Goal: Information Seeking & Learning: Learn about a topic

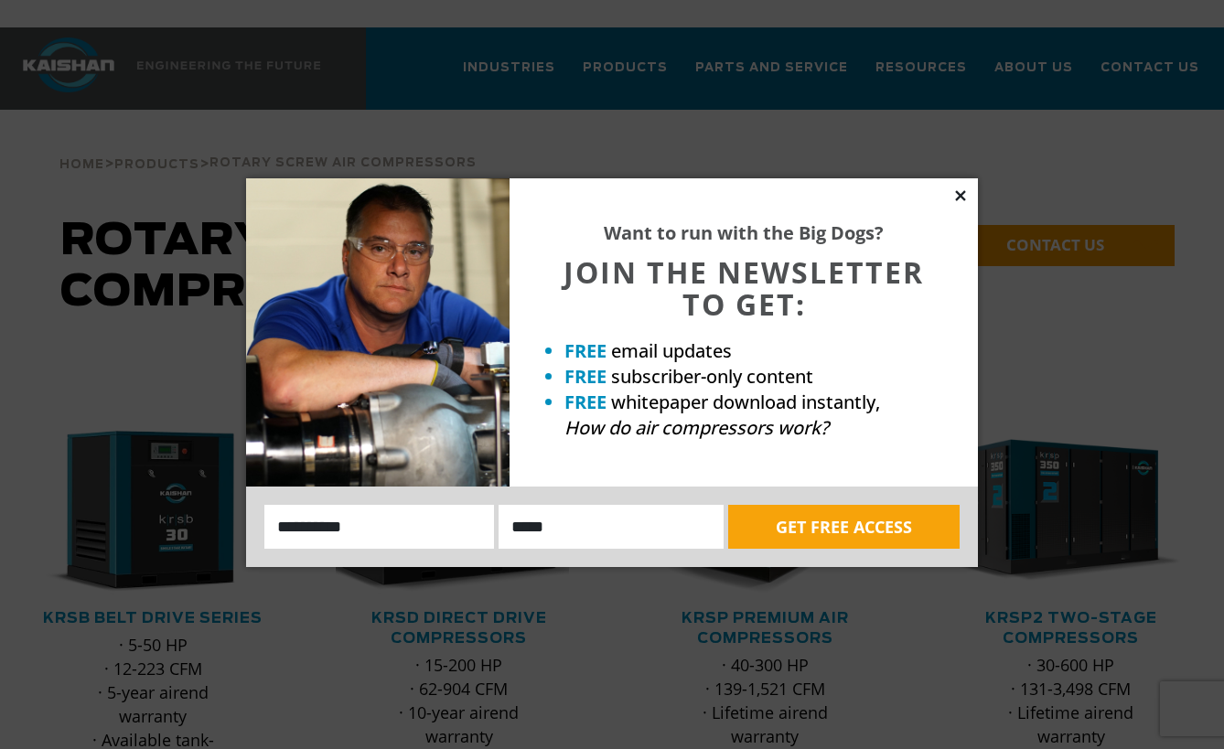
click at [958, 193] on icon at bounding box center [960, 195] width 10 height 10
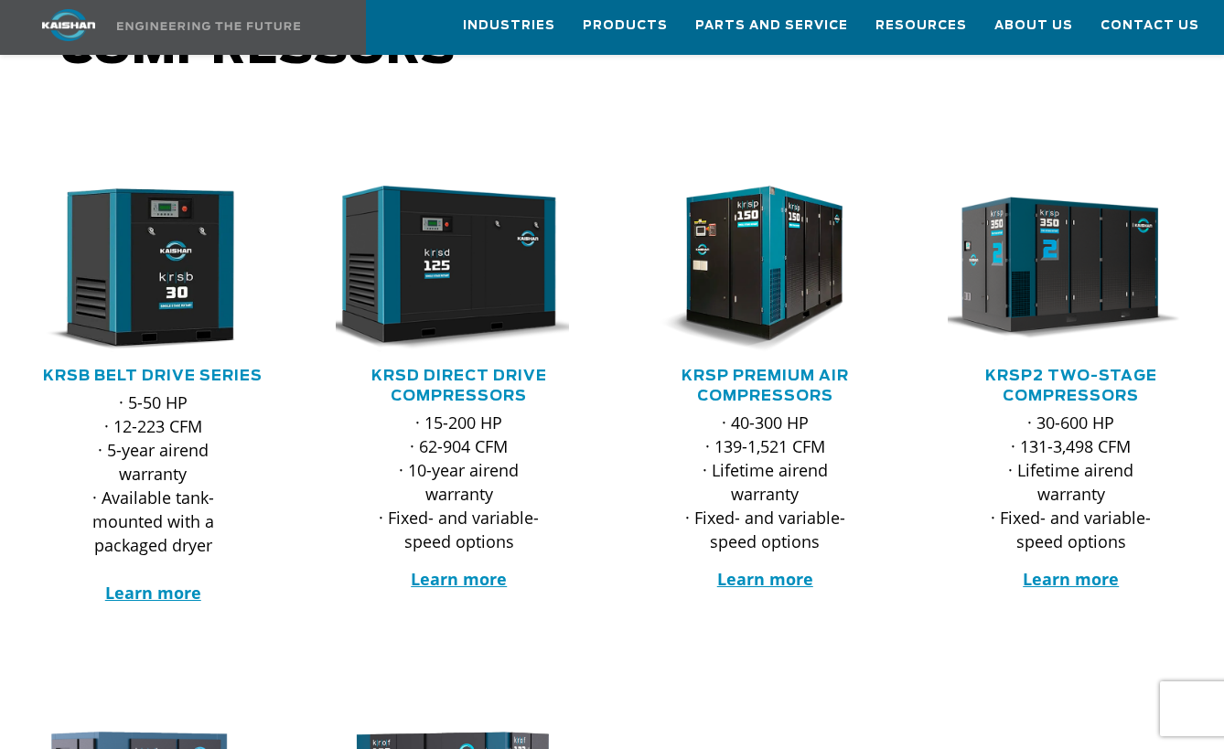
scroll to position [274, 0]
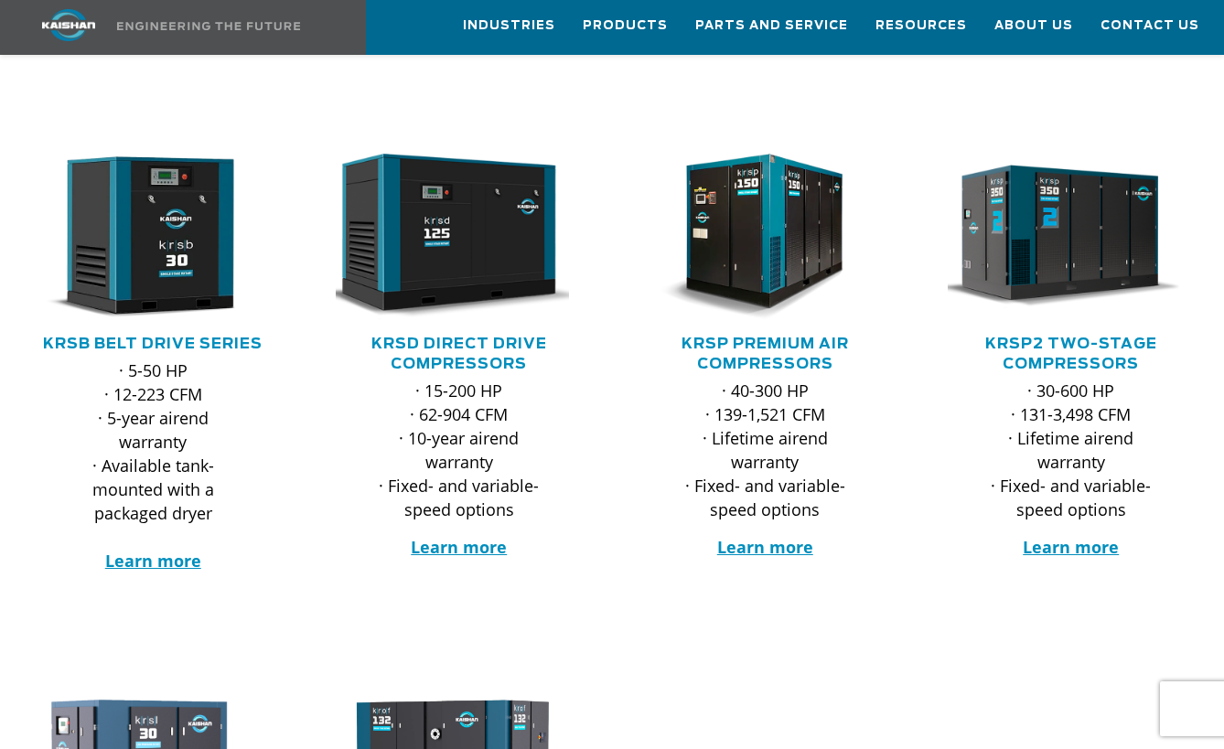
click at [1088, 334] on h5 "KRSP2 Two-Stage Compressors" at bounding box center [1072, 354] width 270 height 40
click at [1088, 337] on link "KRSP2 Two-Stage Compressors" at bounding box center [1071, 354] width 172 height 35
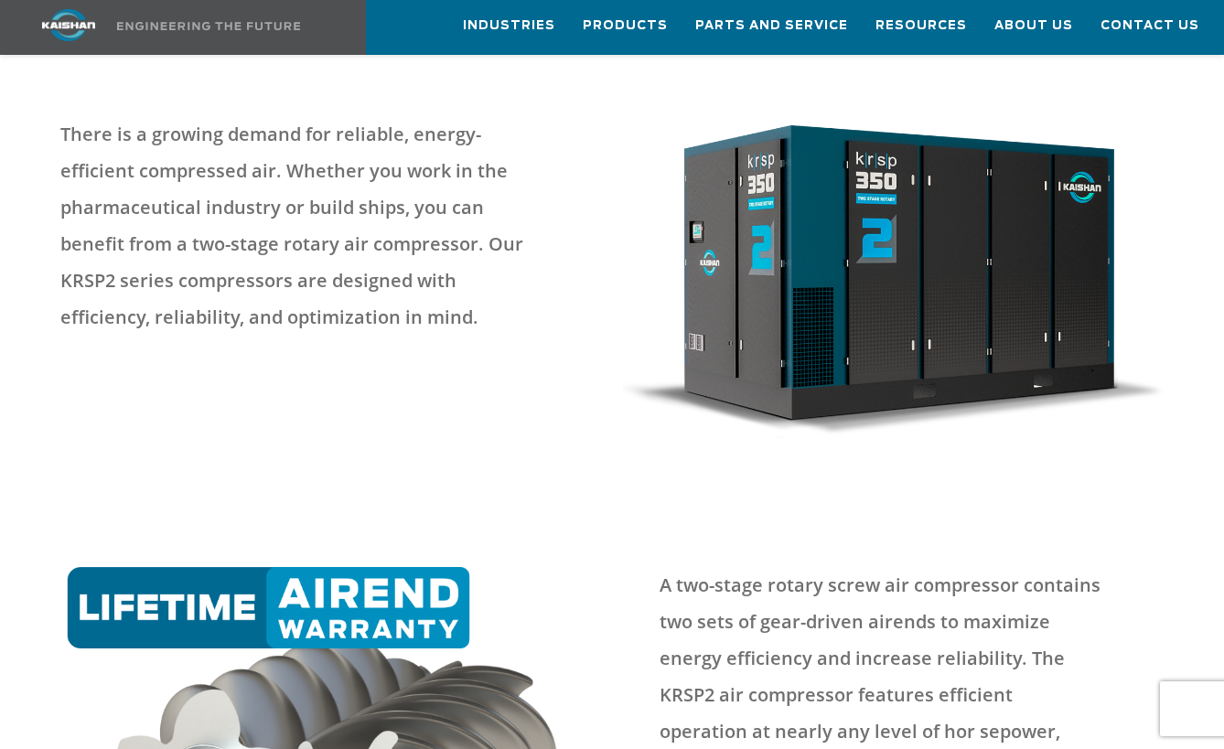
scroll to position [91, 0]
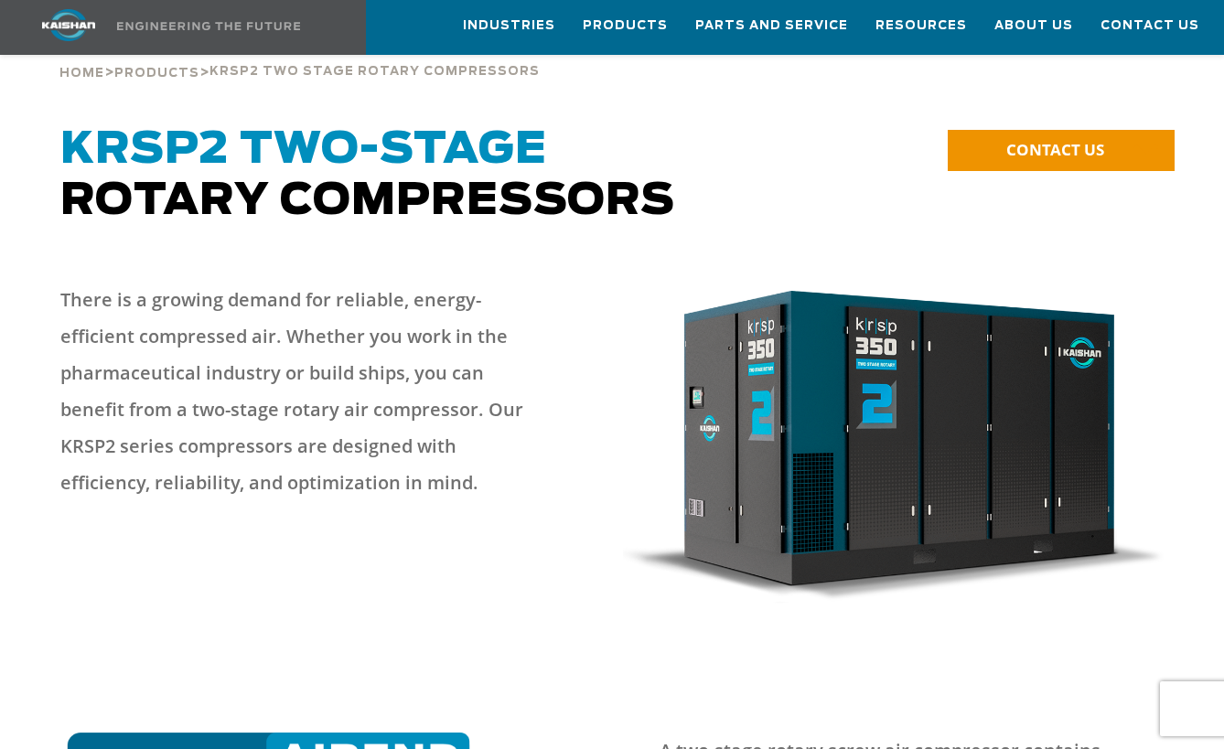
click at [177, 369] on p "There is a growing demand for reliable, energy-efficient compressed air. Whethe…" at bounding box center [299, 392] width 478 height 220
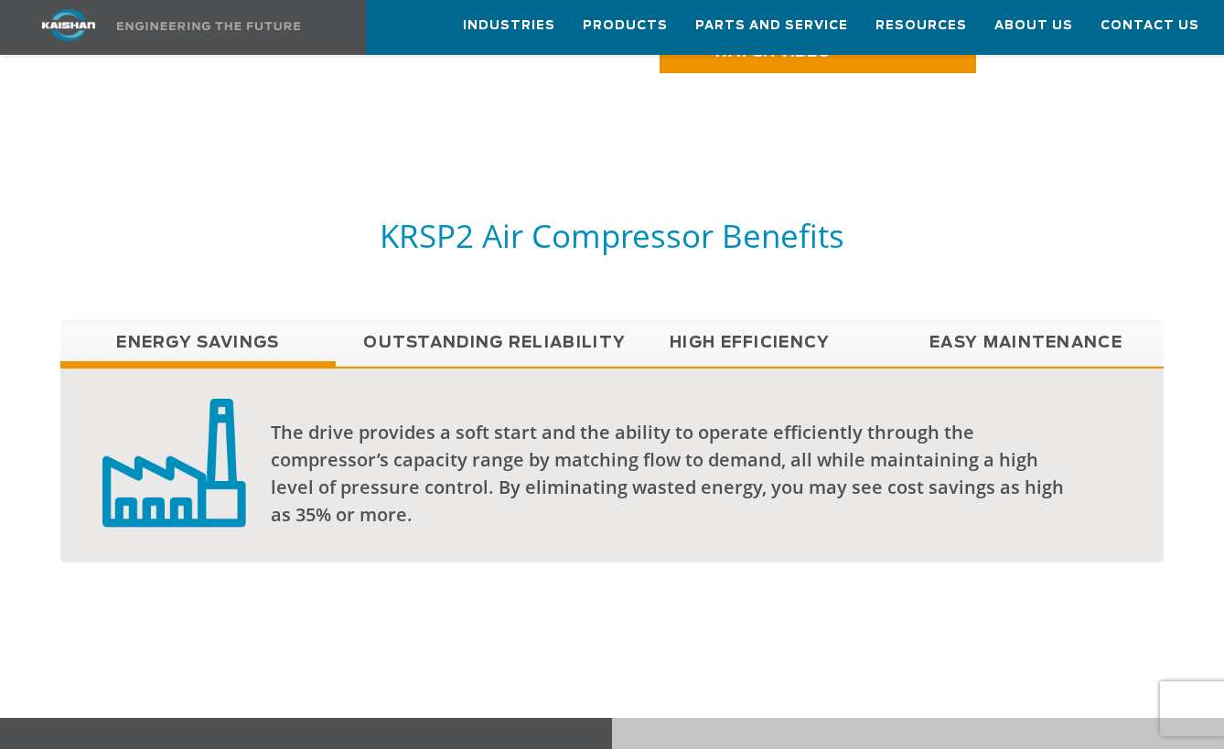
scroll to position [1057, 0]
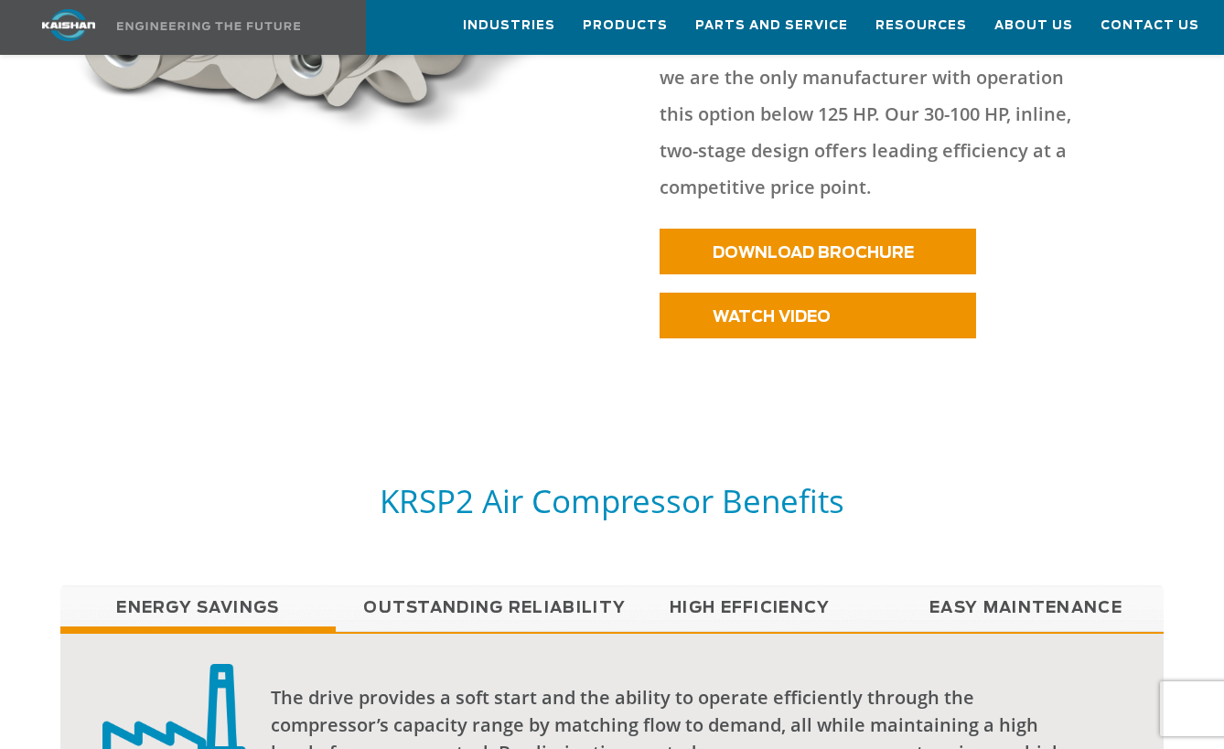
click at [498, 585] on link "Outstanding Reliability" at bounding box center [474, 608] width 276 height 46
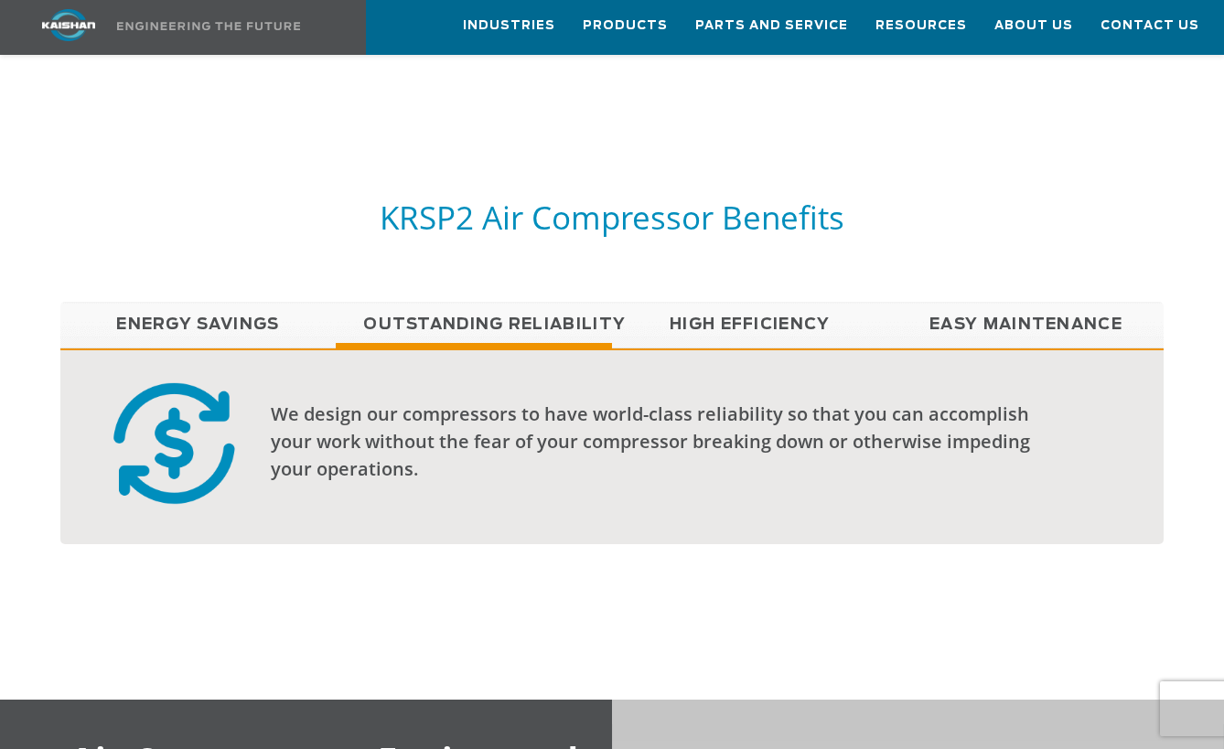
scroll to position [1149, 0]
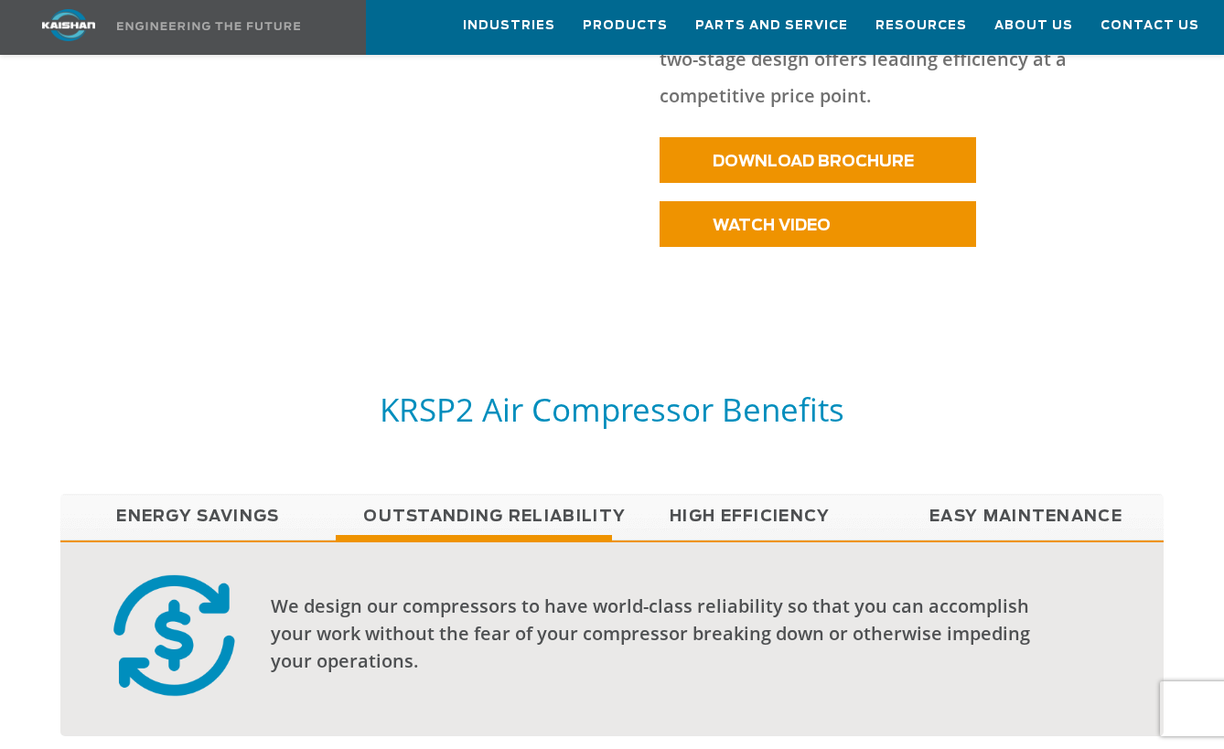
click at [787, 494] on link "High Efficiency" at bounding box center [750, 517] width 276 height 46
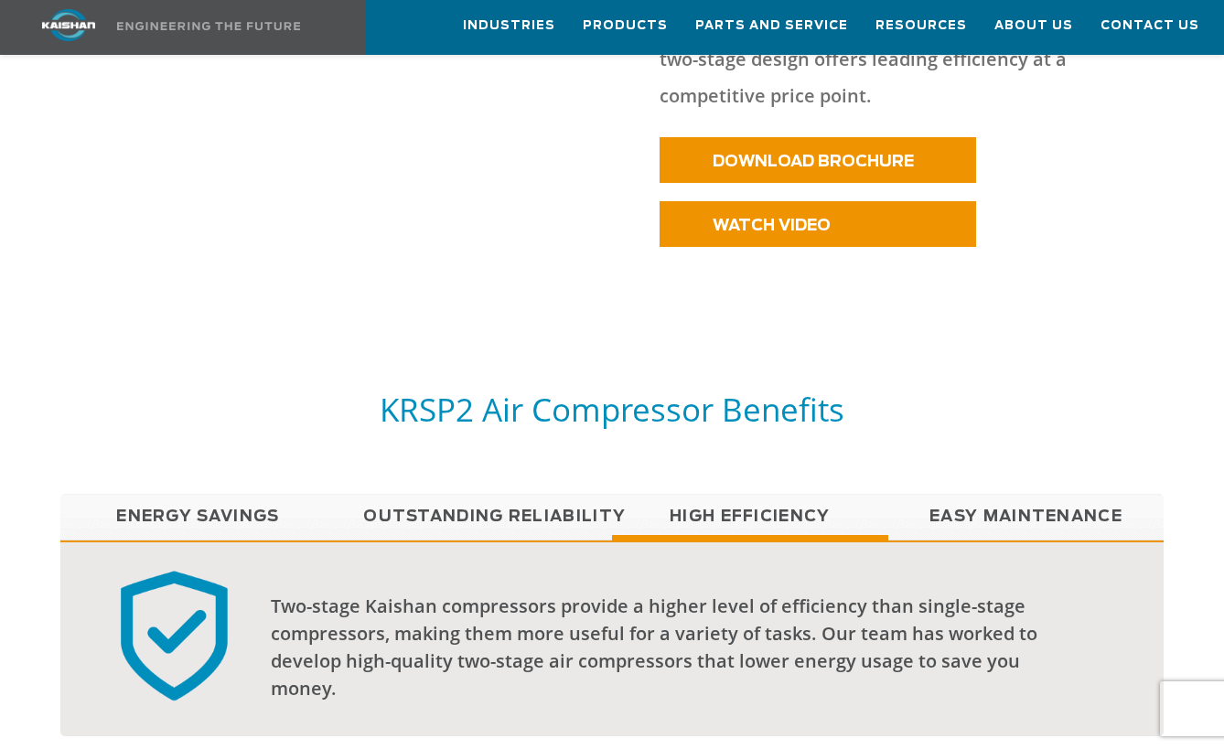
drag, startPoint x: 1014, startPoint y: 474, endPoint x: 1005, endPoint y: 466, distance: 11.7
click at [1016, 494] on link "Easy Maintenance" at bounding box center [1026, 517] width 276 height 46
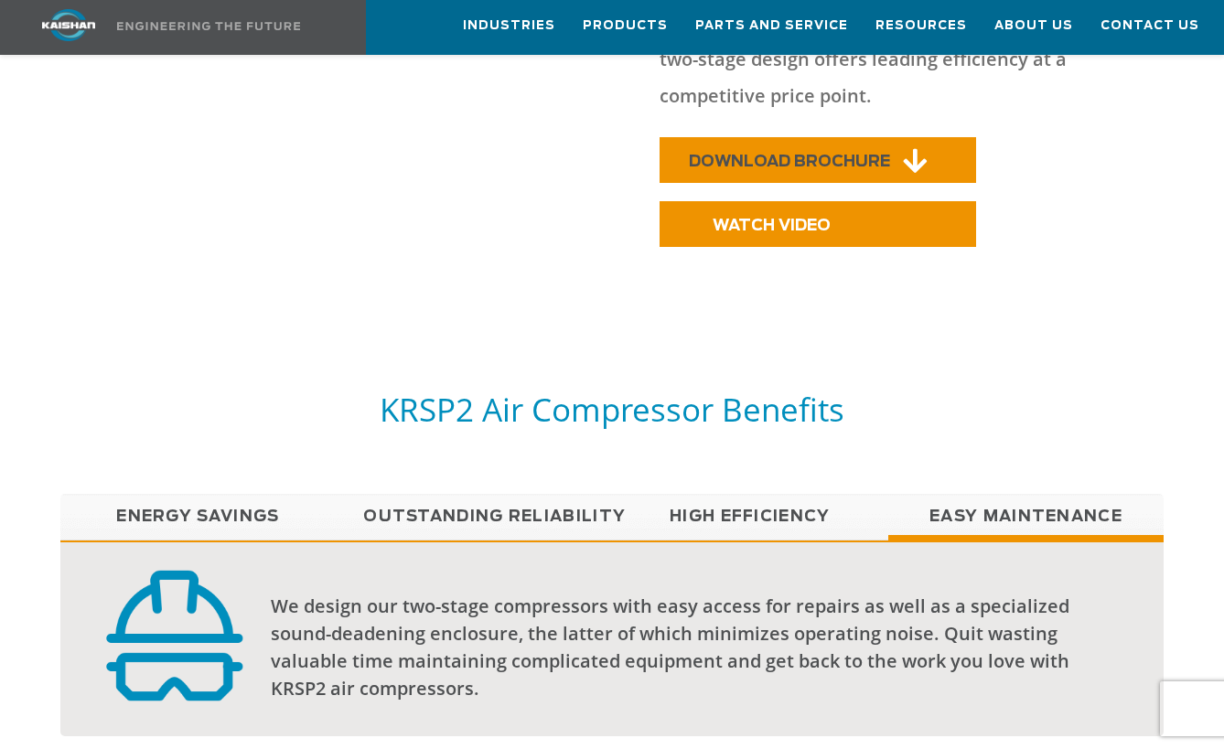
click at [785, 154] on span "DOWNLOAD BROCHURE" at bounding box center [789, 162] width 201 height 16
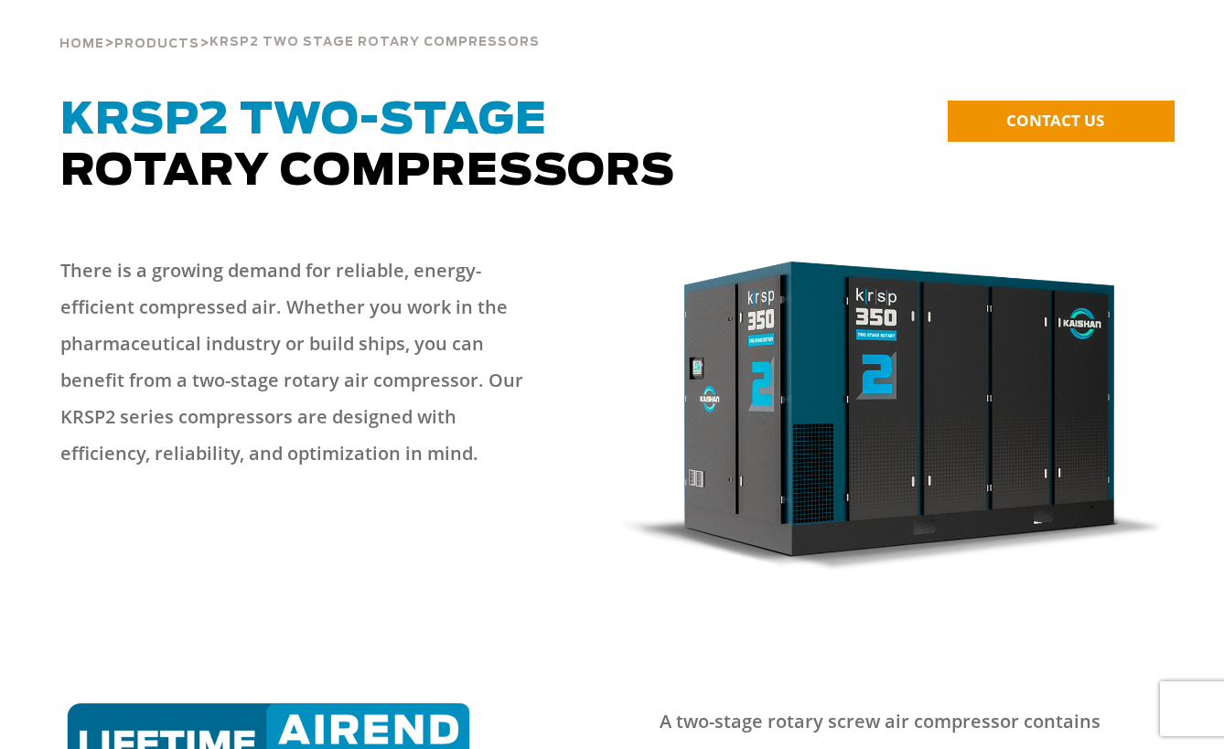
scroll to position [0, 0]
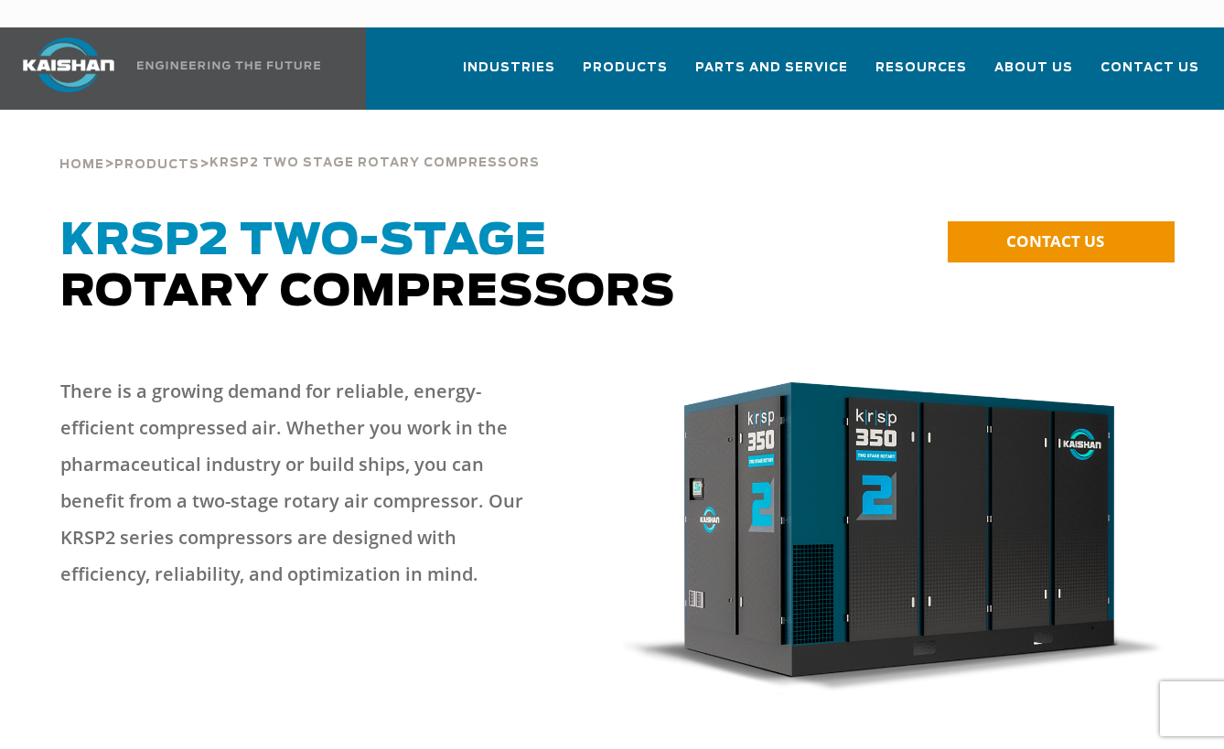
drag, startPoint x: 1188, startPoint y: 278, endPoint x: 877, endPoint y: 151, distance: 335.9
